Goal: Information Seeking & Learning: Find specific fact

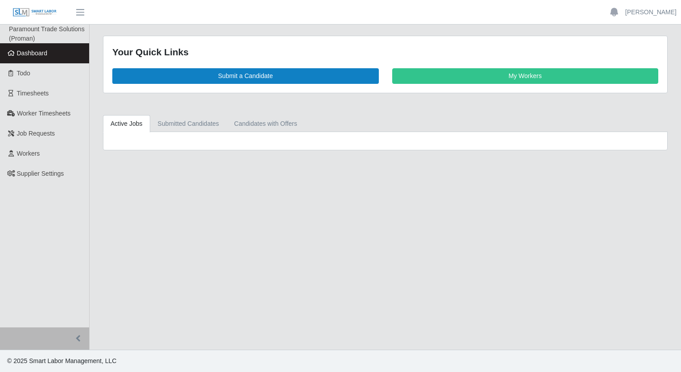
click at [123, 122] on link "Active Jobs" at bounding box center [126, 123] width 47 height 17
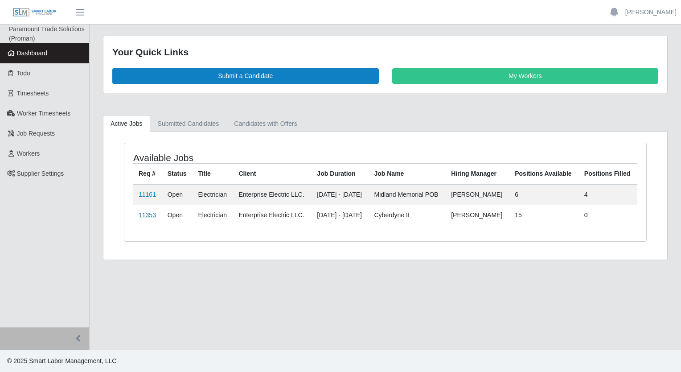
click at [145, 211] on link "11353" at bounding box center [147, 214] width 17 height 7
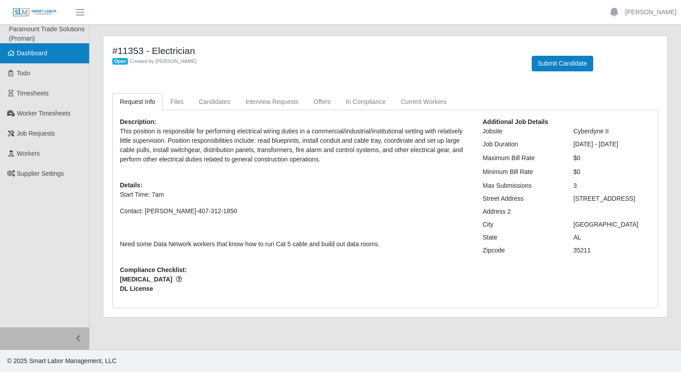
click at [45, 58] on link "Dashboard" at bounding box center [44, 53] width 89 height 20
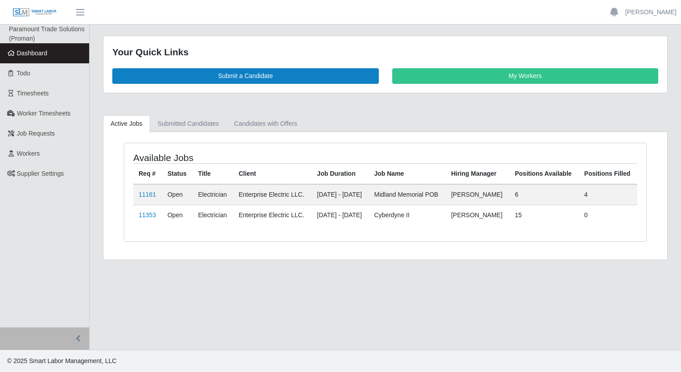
click at [123, 118] on link "Active Jobs" at bounding box center [126, 123] width 47 height 17
click at [144, 215] on link "11353" at bounding box center [147, 214] width 17 height 7
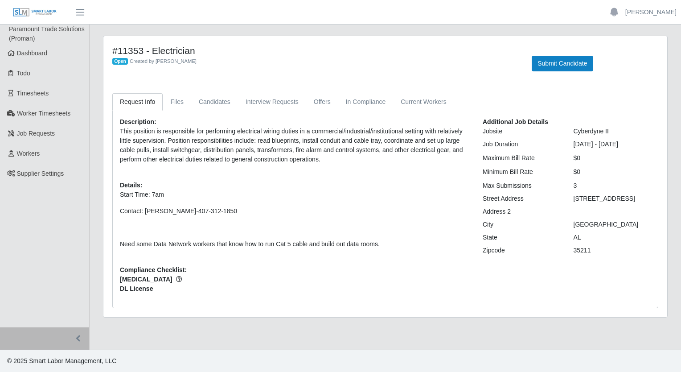
click at [321, 209] on p "Contact: [PERSON_NAME]-407-312-1850" at bounding box center [295, 210] width 350 height 9
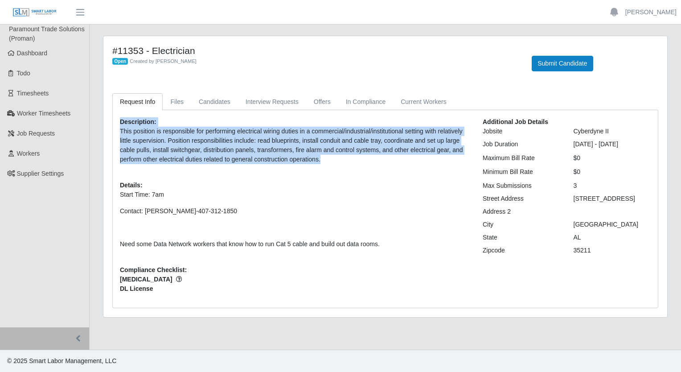
drag, startPoint x: 116, startPoint y: 120, endPoint x: 337, endPoint y: 161, distance: 224.9
click at [337, 161] on div "Description: This position is responsible for performing electrical wiring duti…" at bounding box center [294, 208] width 363 height 183
copy div "Description: This position is responsible for performing electrical wiring duti…"
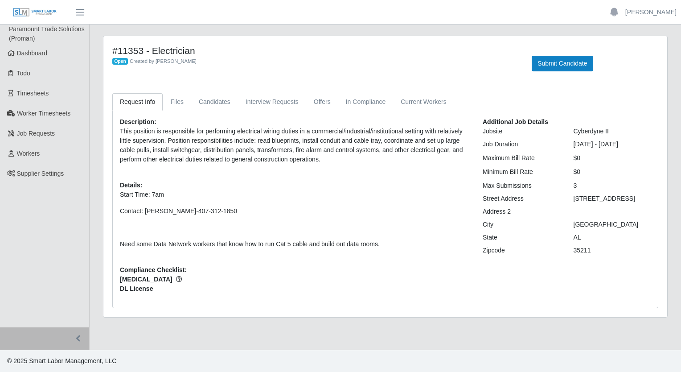
click at [393, 282] on span "[MEDICAL_DATA]" at bounding box center [295, 279] width 350 height 9
click at [46, 54] on span "Dashboard" at bounding box center [32, 52] width 31 height 7
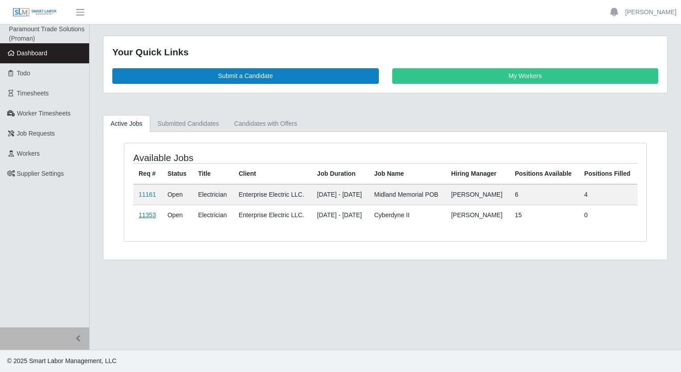
click at [146, 211] on link "11353" at bounding box center [147, 214] width 17 height 7
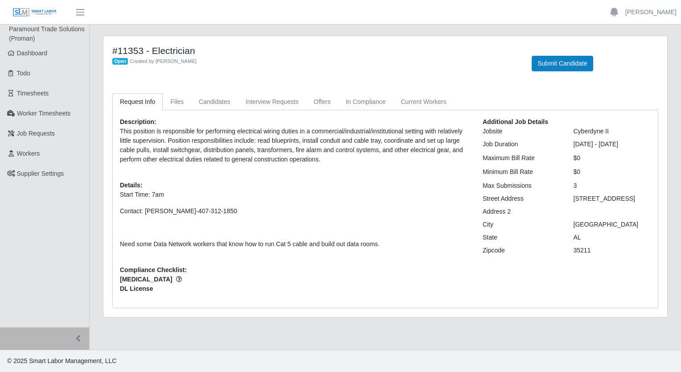
click at [176, 277] on icon "button" at bounding box center [179, 279] width 6 height 6
click at [226, 105] on link "Candidates" at bounding box center [214, 101] width 47 height 17
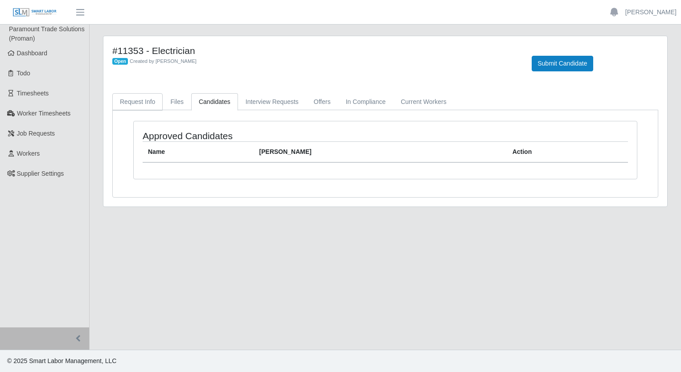
click at [132, 107] on link "Request Info" at bounding box center [137, 101] width 50 height 17
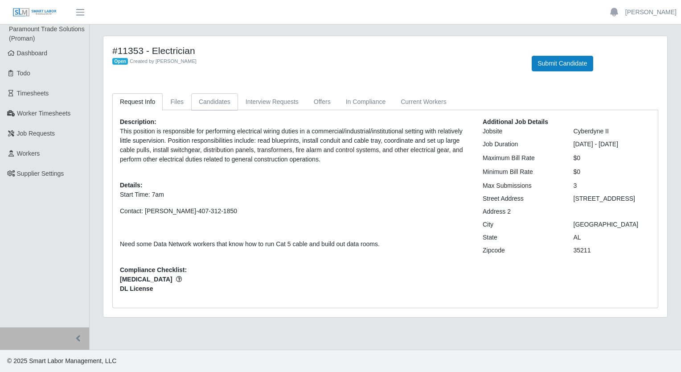
click at [209, 100] on link "Candidates" at bounding box center [214, 101] width 47 height 17
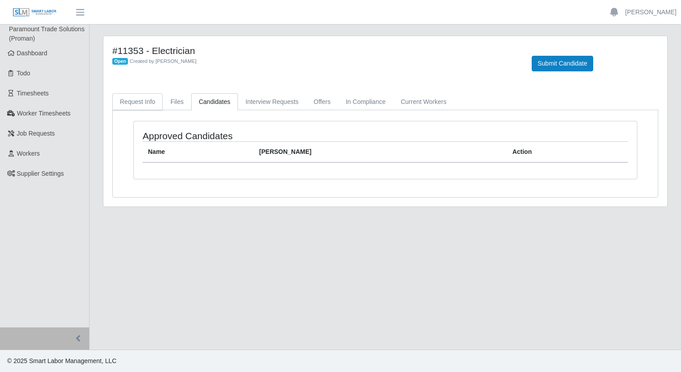
click at [150, 102] on link "Request Info" at bounding box center [137, 101] width 50 height 17
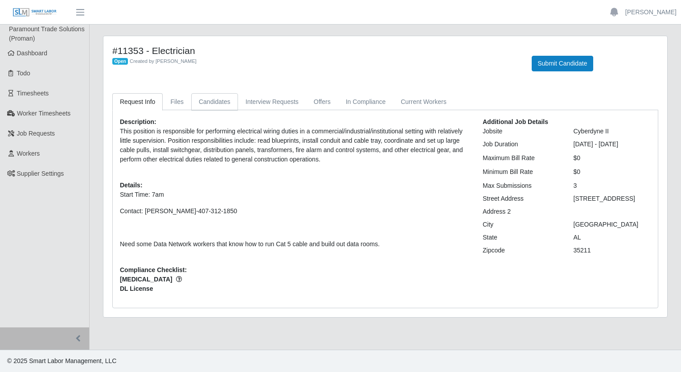
click at [207, 105] on link "Candidates" at bounding box center [214, 101] width 47 height 17
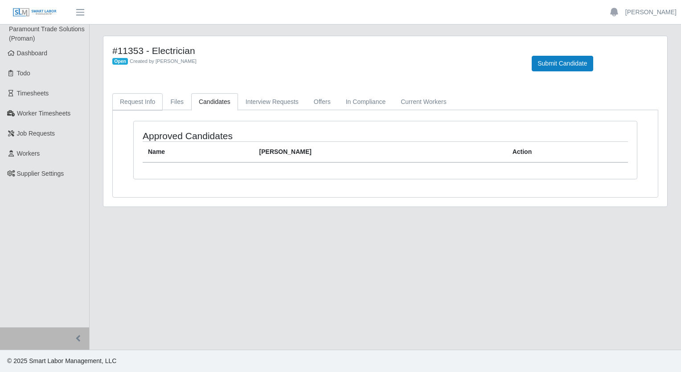
click at [148, 106] on link "Request Info" at bounding box center [137, 101] width 50 height 17
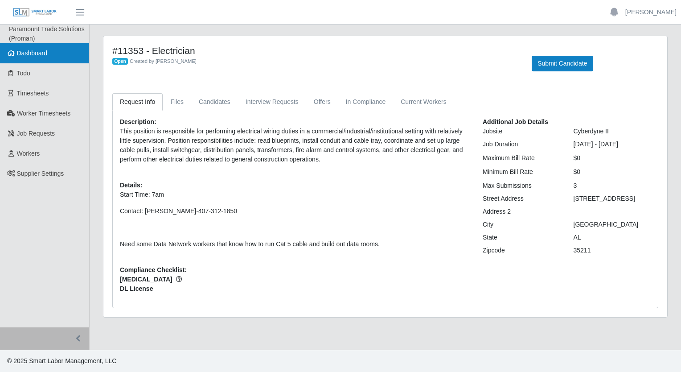
click at [31, 53] on span "Dashboard" at bounding box center [32, 52] width 31 height 7
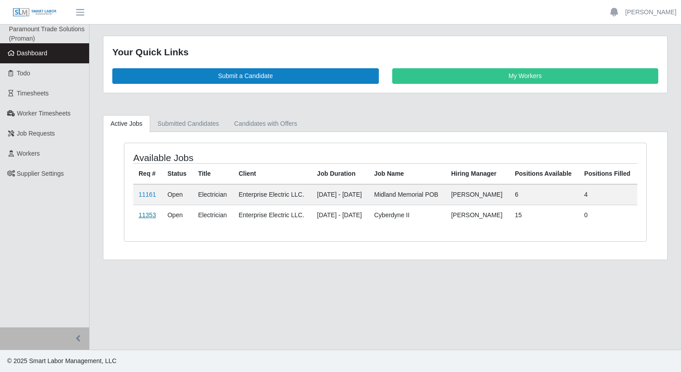
click at [144, 214] on link "11353" at bounding box center [147, 214] width 17 height 7
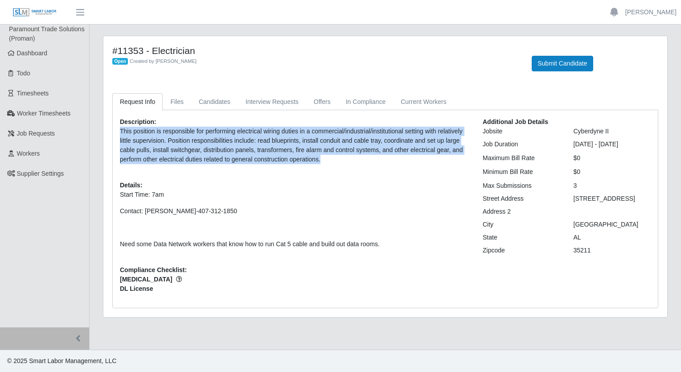
drag, startPoint x: 120, startPoint y: 131, endPoint x: 323, endPoint y: 157, distance: 204.6
click at [323, 157] on p "This position is responsible for performing electrical wiring duties in a comme…" at bounding box center [295, 145] width 350 height 37
copy p "This position is responsible for performing electrical wiring duties in a comme…"
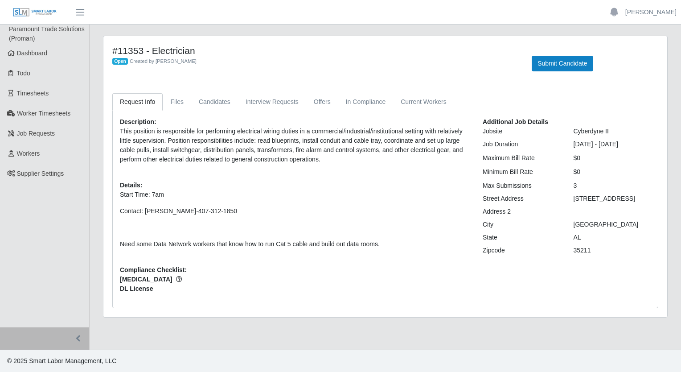
click at [120, 242] on p "Need some Data Network workers that know how to run Cat 5 cable and build out d…" at bounding box center [295, 243] width 350 height 9
click at [230, 242] on p "Need some Data Network workers that know how to run Cat 5 cable and build out d…" at bounding box center [295, 243] width 350 height 9
drag, startPoint x: 230, startPoint y: 242, endPoint x: 385, endPoint y: 240, distance: 155.2
click at [385, 240] on p "Need some Data Network workers that know how to run Cat 5 cable and build out d…" at bounding box center [295, 243] width 350 height 9
drag, startPoint x: 121, startPoint y: 245, endPoint x: 389, endPoint y: 239, distance: 268.0
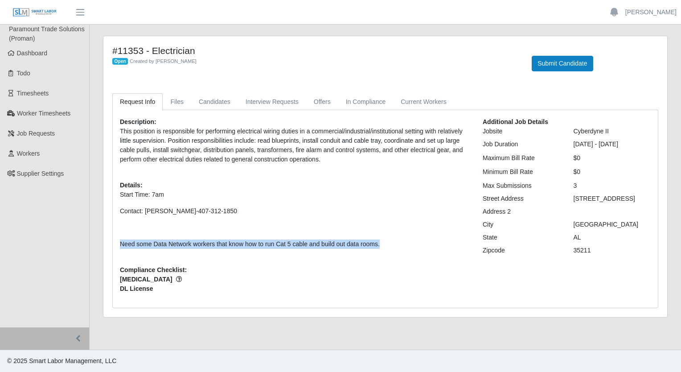
click at [389, 239] on p "Need some Data Network workers that know how to run Cat 5 cable and build out d…" at bounding box center [295, 243] width 350 height 9
copy p "Need some Data Network workers that know how to run Cat 5 cable and build out d…"
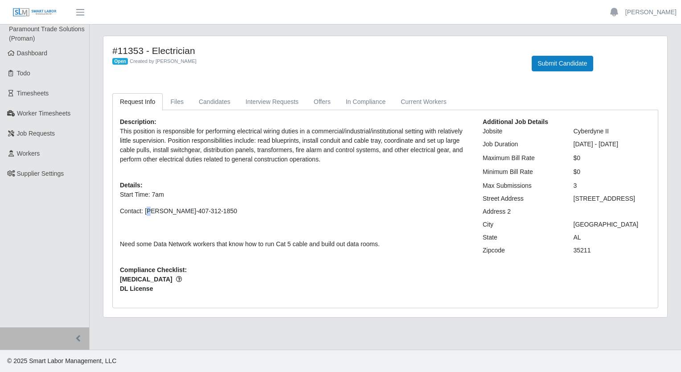
drag, startPoint x: 145, startPoint y: 210, endPoint x: 151, endPoint y: 210, distance: 5.3
click at [151, 210] on p "Contact: John Chambers-407-312-1850" at bounding box center [295, 210] width 350 height 9
drag, startPoint x: 144, startPoint y: 211, endPoint x: 231, endPoint y: 205, distance: 87.2
click at [231, 205] on p "Start Time: 7am Contact: John Chambers-407-312-1850 Need some Data Network work…" at bounding box center [295, 219] width 350 height 59
copy p "John Chambers-407-312-1850"
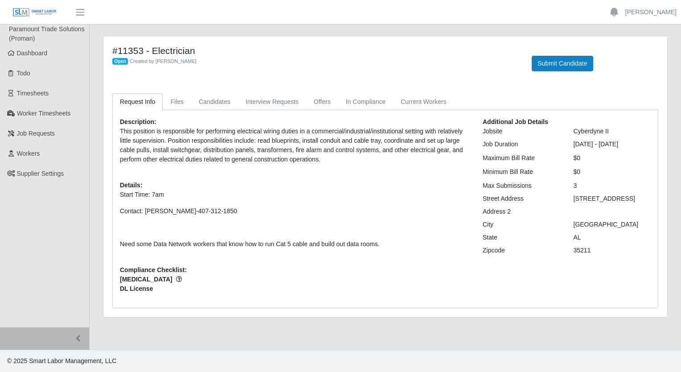
click at [335, 190] on p "Start Time: 7am" at bounding box center [295, 194] width 350 height 9
